Goal: Check status: Check status

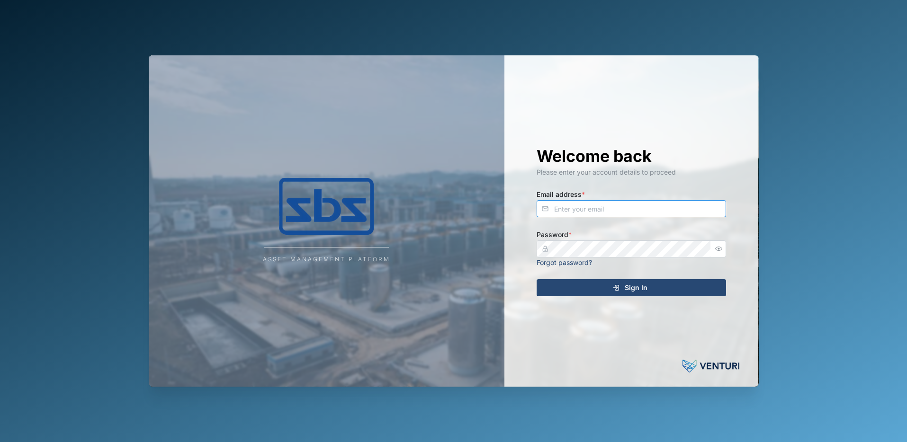
type input "[PERSON_NAME][EMAIL_ADDRESS][DOMAIN_NAME]"
click at [626, 285] on span "Sign In" at bounding box center [635, 288] width 23 height 16
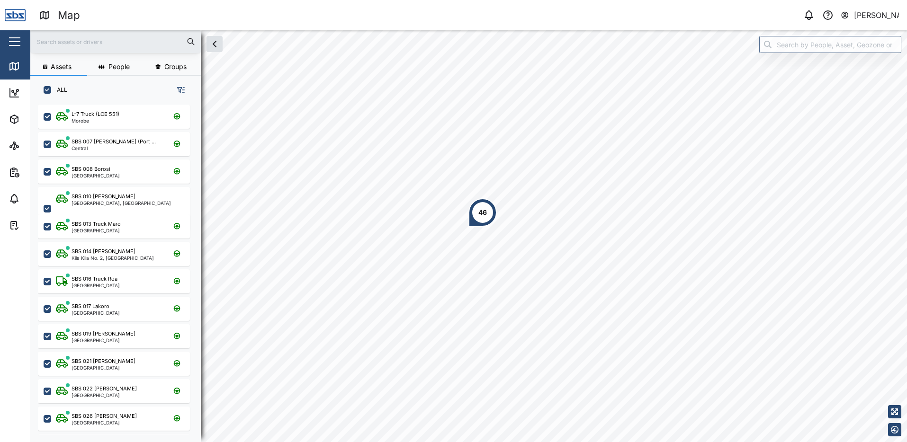
scroll to position [326, 148]
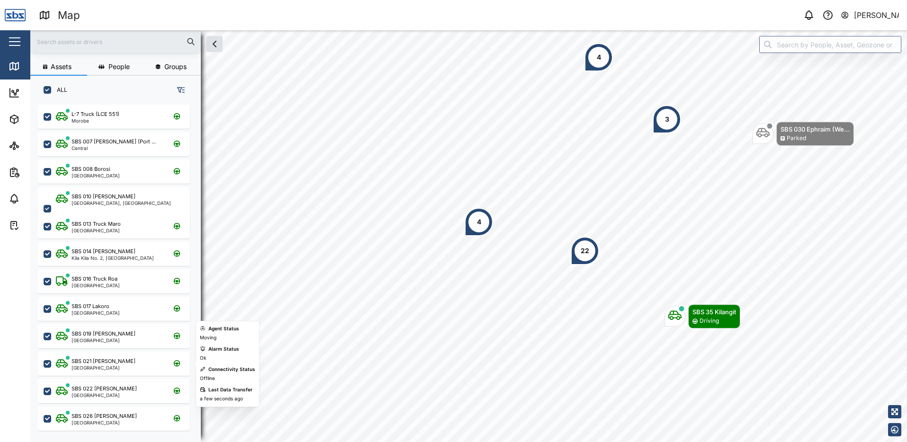
click at [136, 367] on div "SBS 021 Igo Hegoi [GEOGRAPHIC_DATA]" at bounding box center [120, 363] width 128 height 13
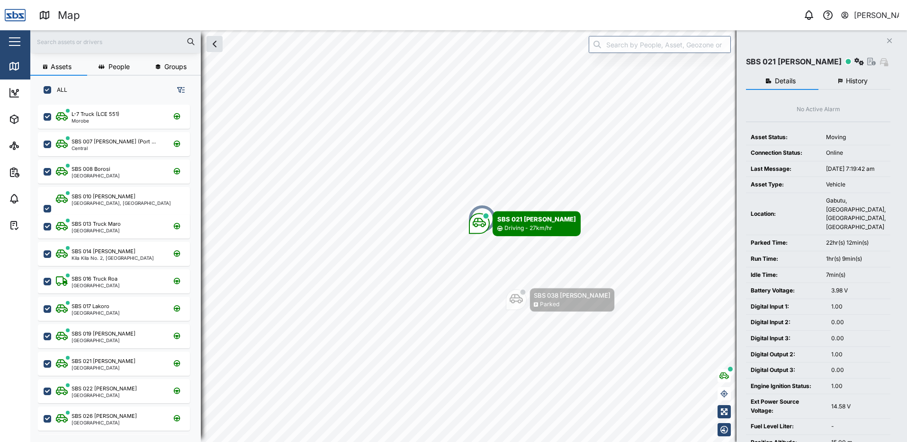
click at [855, 80] on span "History" at bounding box center [856, 81] width 22 height 7
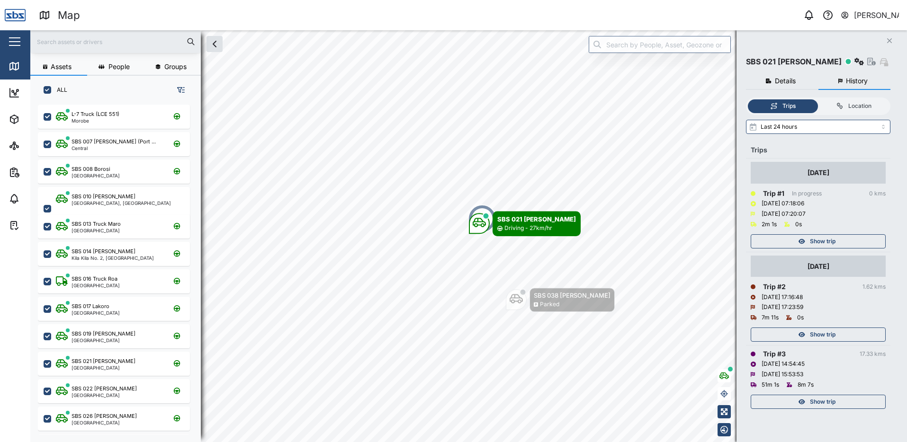
click at [841, 335] on div "Show trip" at bounding box center [816, 334] width 123 height 13
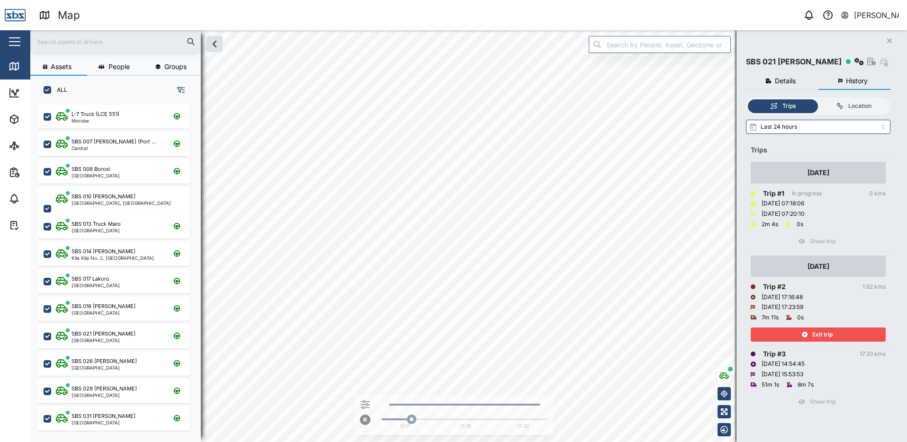
click at [841, 335] on div "Exit trip" at bounding box center [816, 334] width 123 height 13
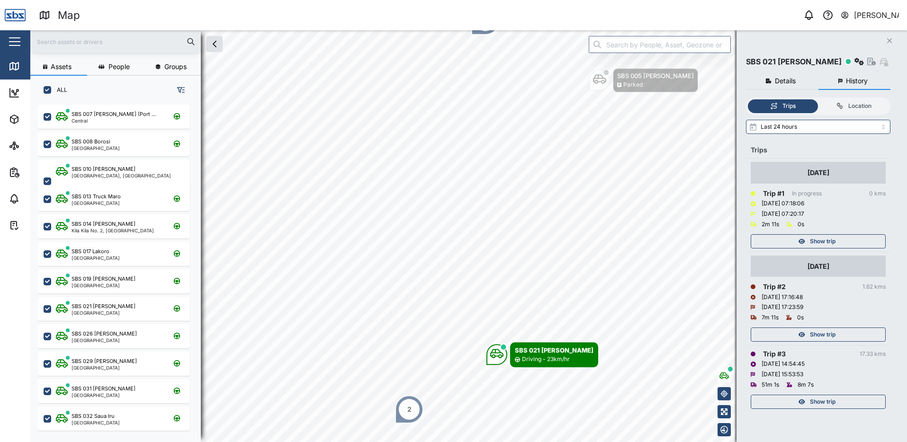
click at [892, 41] on button "Close" at bounding box center [888, 40] width 13 height 13
